Goal: Task Accomplishment & Management: Complete application form

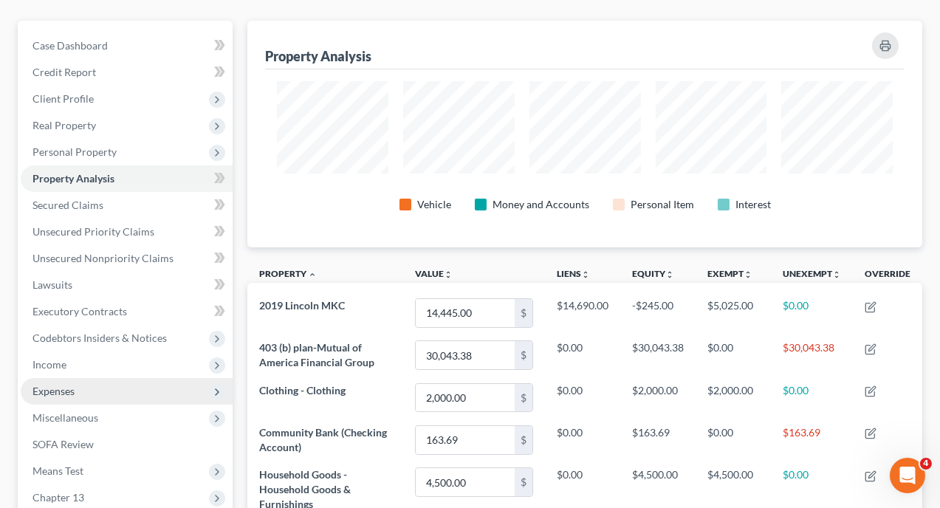
click at [61, 385] on span "Expenses" at bounding box center [53, 391] width 42 height 13
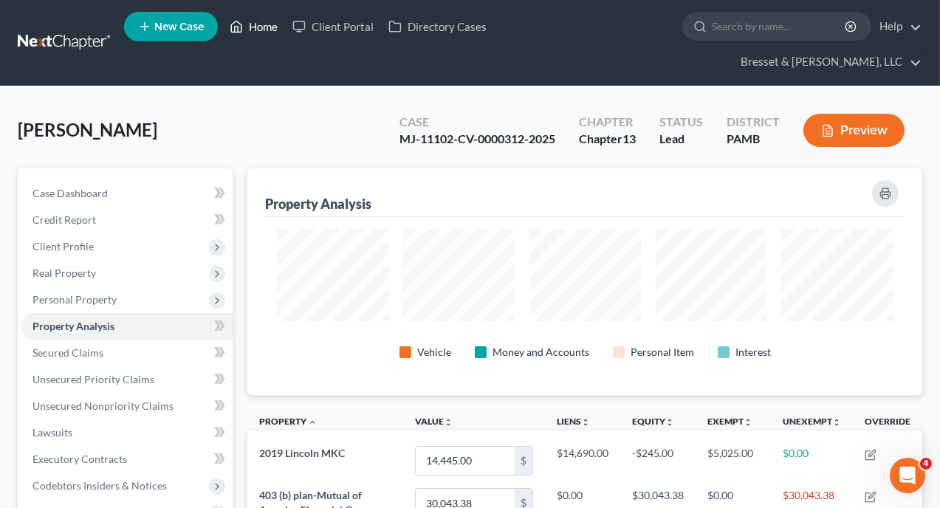
click at [258, 27] on link "Home" at bounding box center [253, 26] width 63 height 27
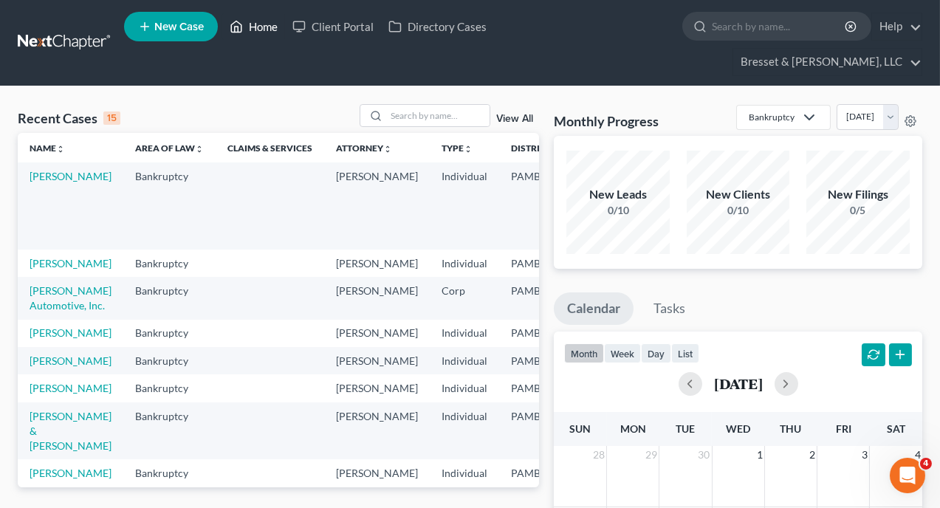
scroll to position [148, 0]
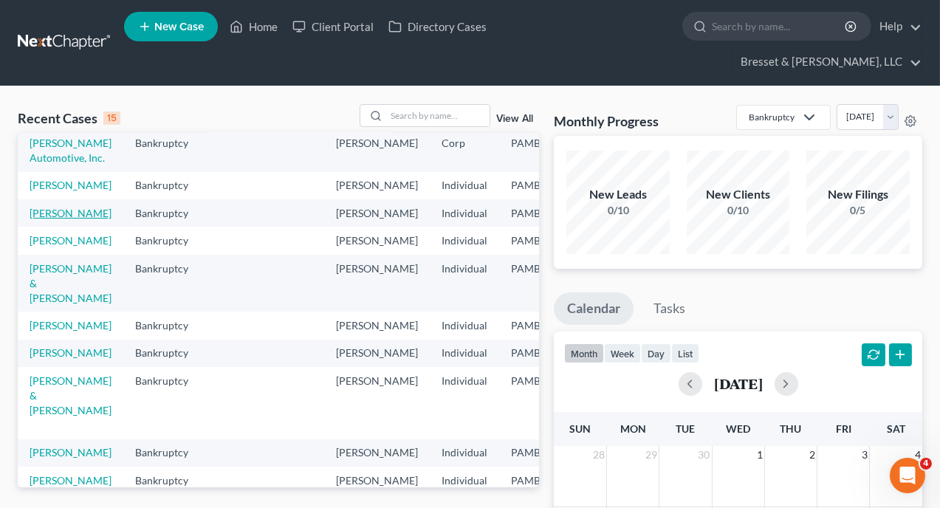
click at [44, 219] on link "[PERSON_NAME]" at bounding box center [71, 213] width 82 height 13
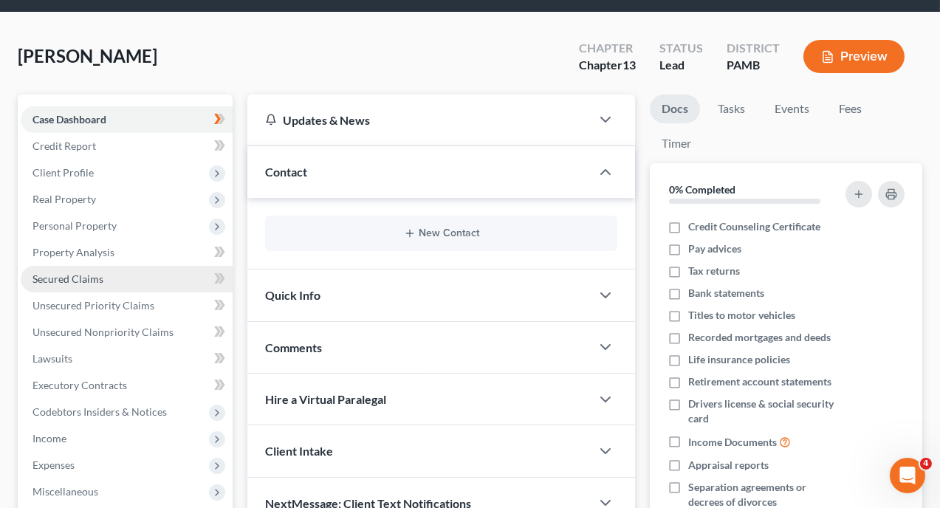
scroll to position [148, 0]
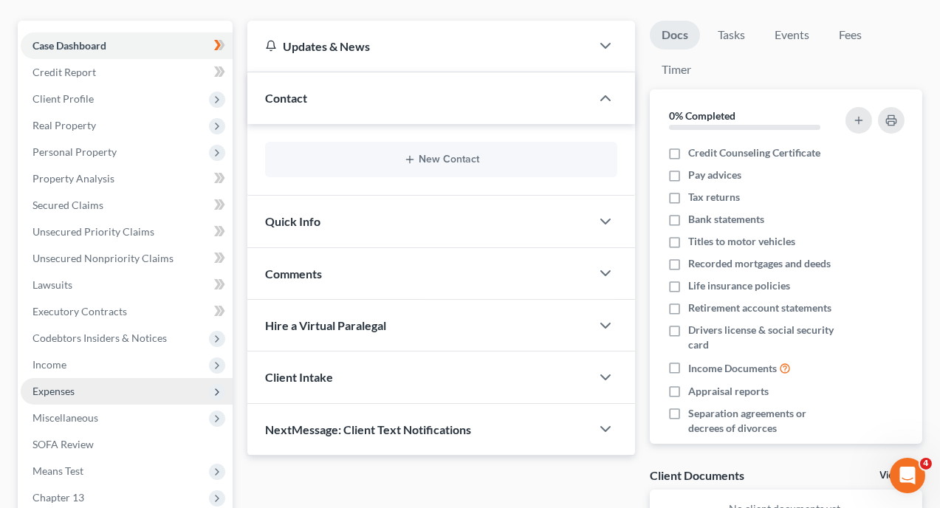
click at [67, 385] on span "Expenses" at bounding box center [53, 391] width 42 height 13
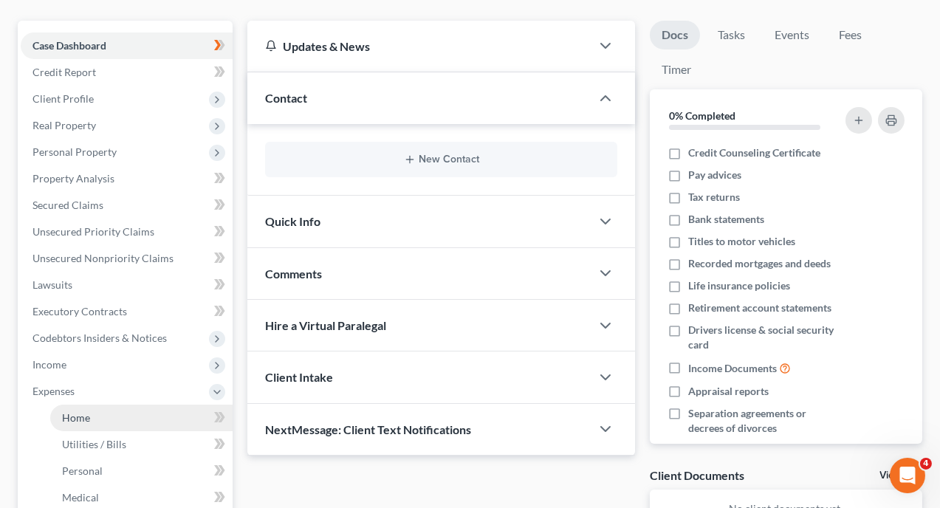
click at [75, 411] on span "Home" at bounding box center [76, 417] width 28 height 13
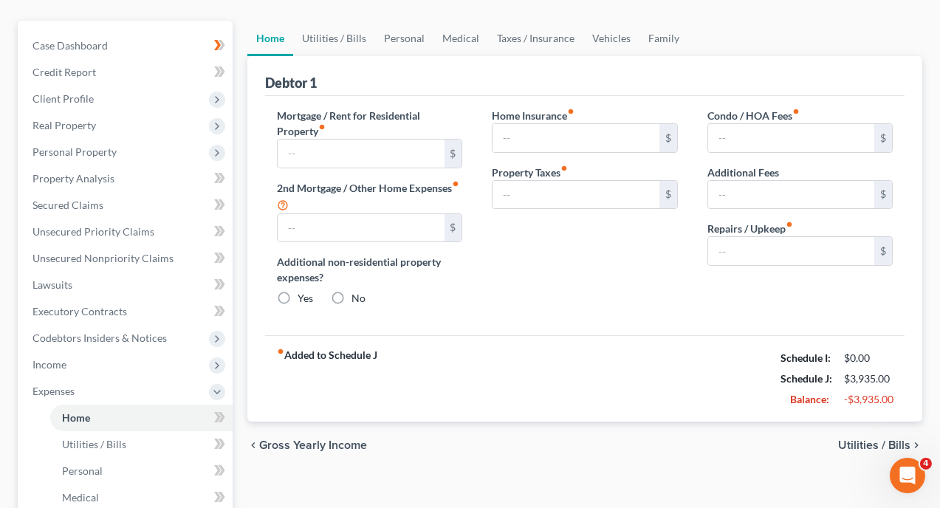
type input "800.00"
type input "0.00"
radio input "true"
type input "0.00"
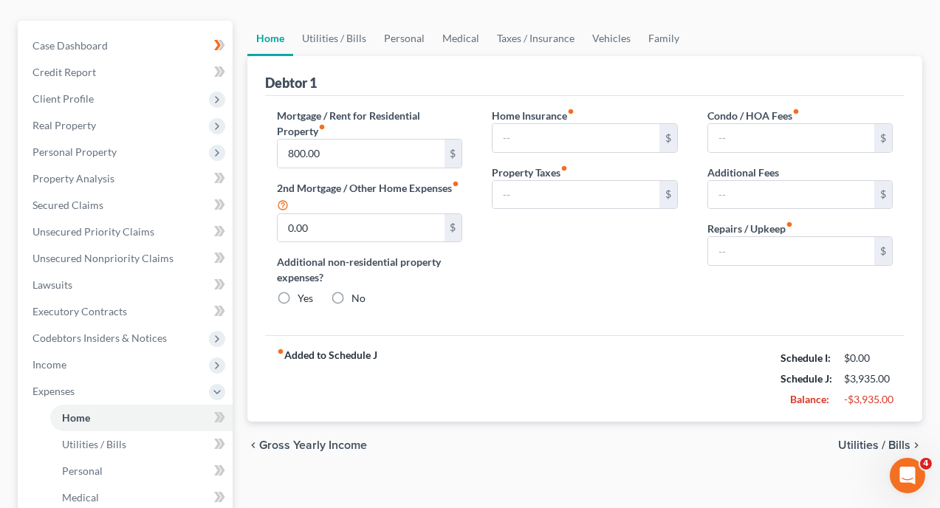
type input "0.00"
type input "25.00"
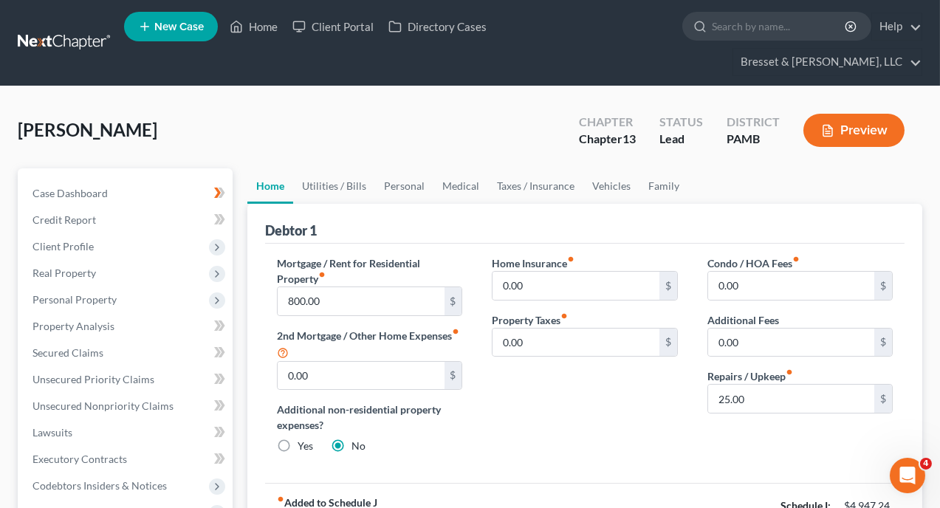
click at [879, 114] on button "Preview" at bounding box center [854, 130] width 101 height 33
